Goal: Use online tool/utility: Use online tool/utility

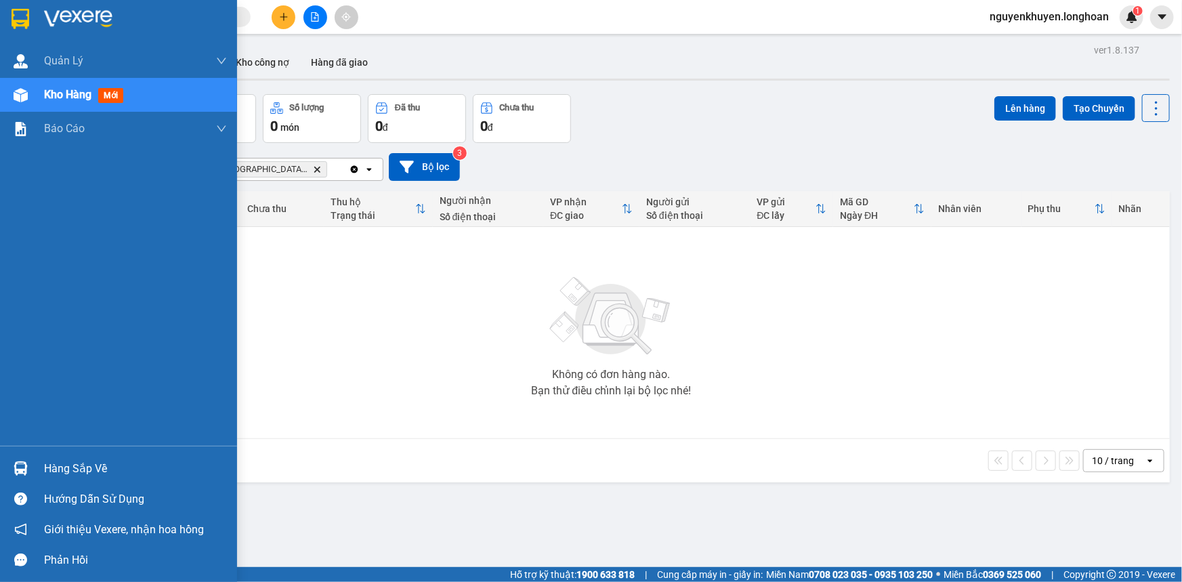
click at [15, 472] on img at bounding box center [21, 468] width 14 height 14
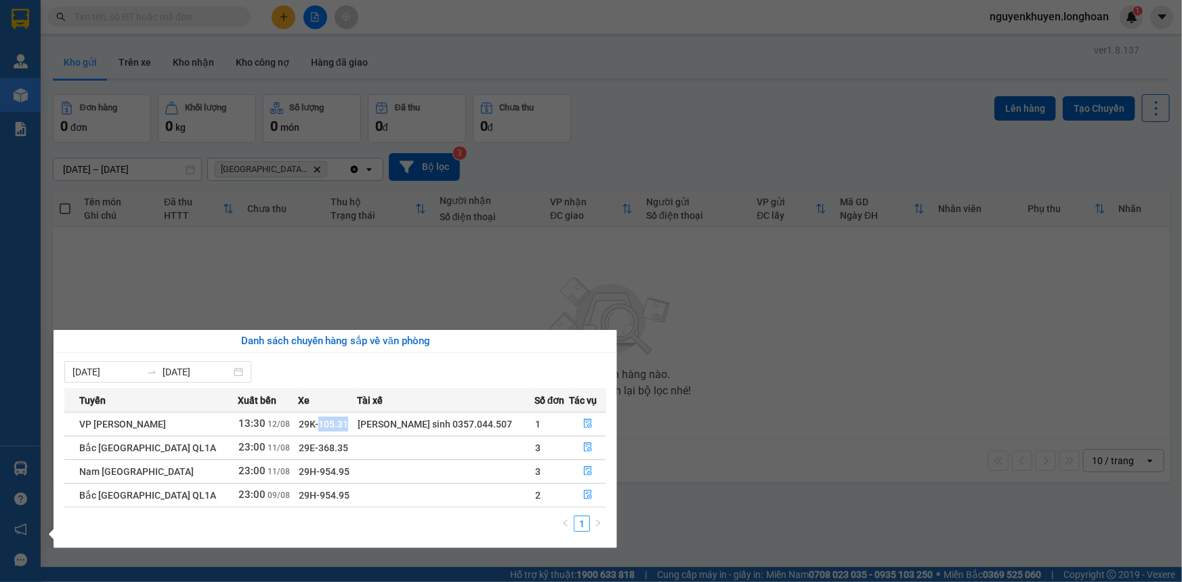
drag, startPoint x: 345, startPoint y: 421, endPoint x: 318, endPoint y: 417, distance: 26.7
click at [318, 419] on span "29K-105.31" at bounding box center [323, 424] width 49 height 11
copy span "105.31"
drag, startPoint x: 344, startPoint y: 453, endPoint x: 315, endPoint y: 448, distance: 29.5
click at [315, 448] on span "29E-368.35" at bounding box center [323, 447] width 49 height 11
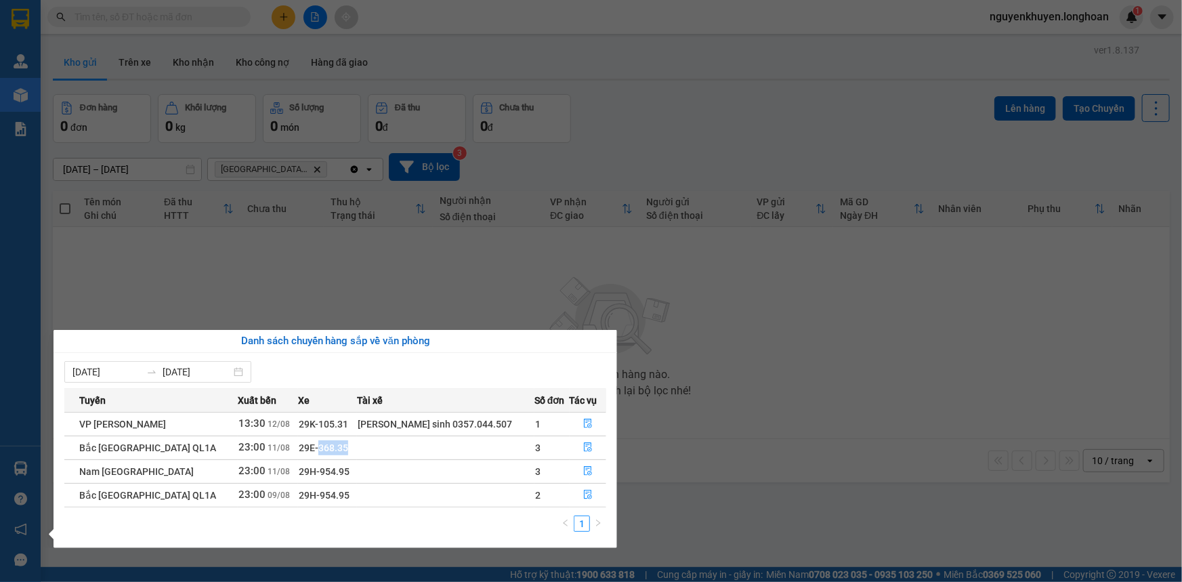
copy span "368.35"
drag, startPoint x: 348, startPoint y: 474, endPoint x: 318, endPoint y: 471, distance: 30.0
click at [318, 471] on td "29H-954.95" at bounding box center [328, 471] width 60 height 24
copy span "954.95"
drag, startPoint x: 356, startPoint y: 501, endPoint x: 318, endPoint y: 499, distance: 38.0
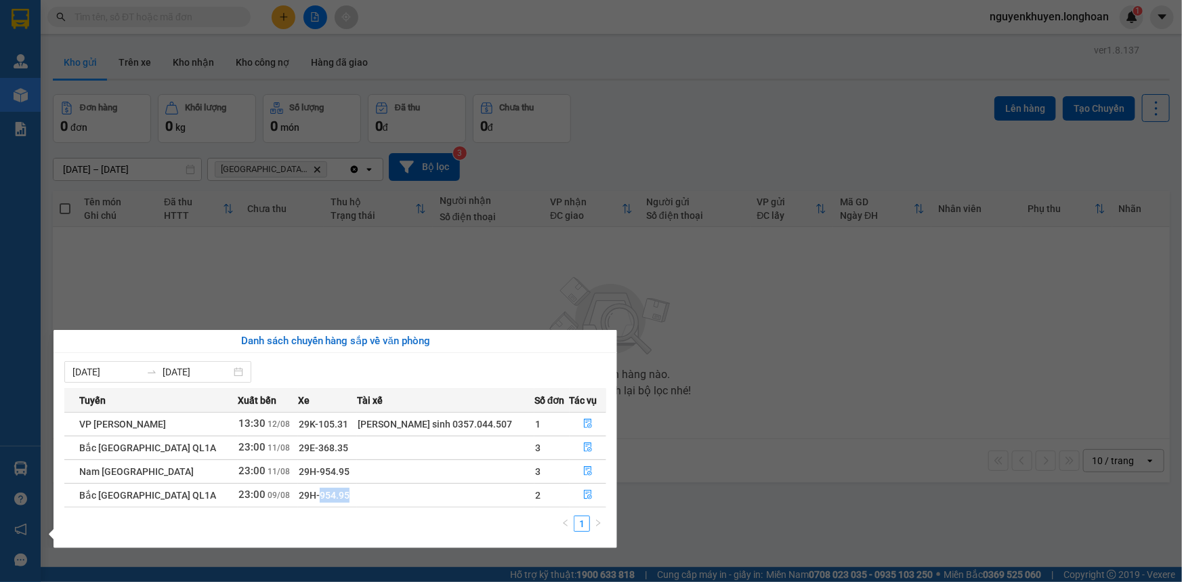
click at [318, 499] on td "29H-954.95" at bounding box center [328, 495] width 60 height 24
copy span "954.95"
click at [418, 217] on section "Kết quả tìm kiếm ( 0 ) Bộ lọc No Data nguyenkhuyen.longhoan 1 Quản [PERSON_NAME…" at bounding box center [591, 291] width 1182 height 582
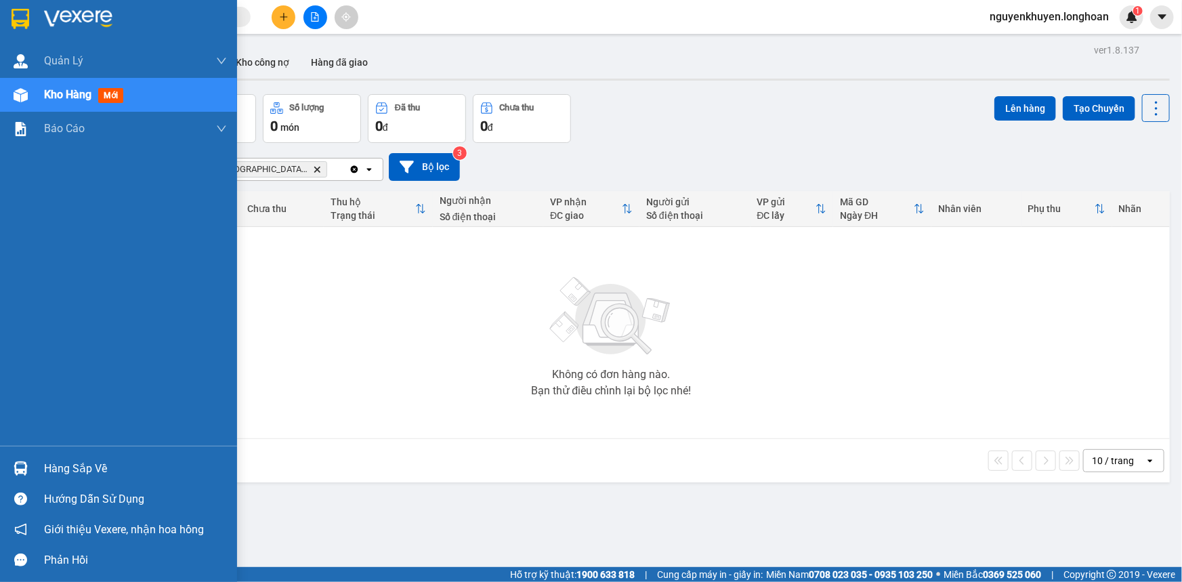
click at [20, 475] on img at bounding box center [21, 468] width 14 height 14
